Goal: Navigation & Orientation: Find specific page/section

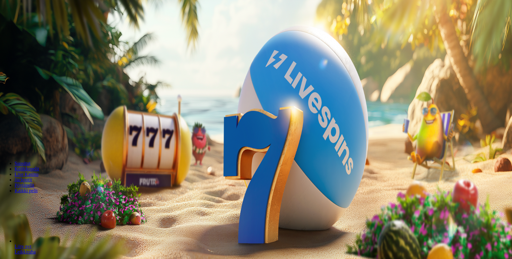
click at [35, 24] on span "Kirjaudu" at bounding box center [42, 22] width 15 height 5
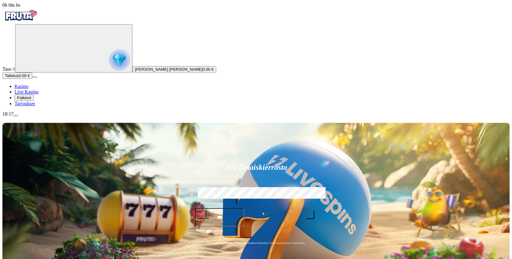
click at [31, 100] on span "Palkkiot" at bounding box center [24, 98] width 14 height 5
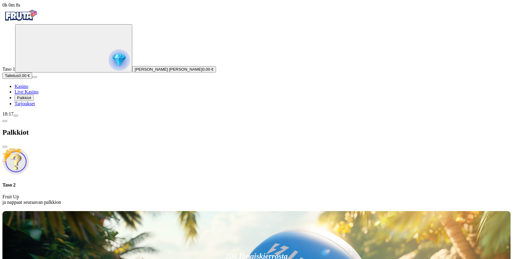
click at [118, 148] on div "Taso 2 Fruit Up ja nappaat seuraavan palkkion" at bounding box center [256, 176] width 509 height 57
